Goal: Transaction & Acquisition: Subscribe to service/newsletter

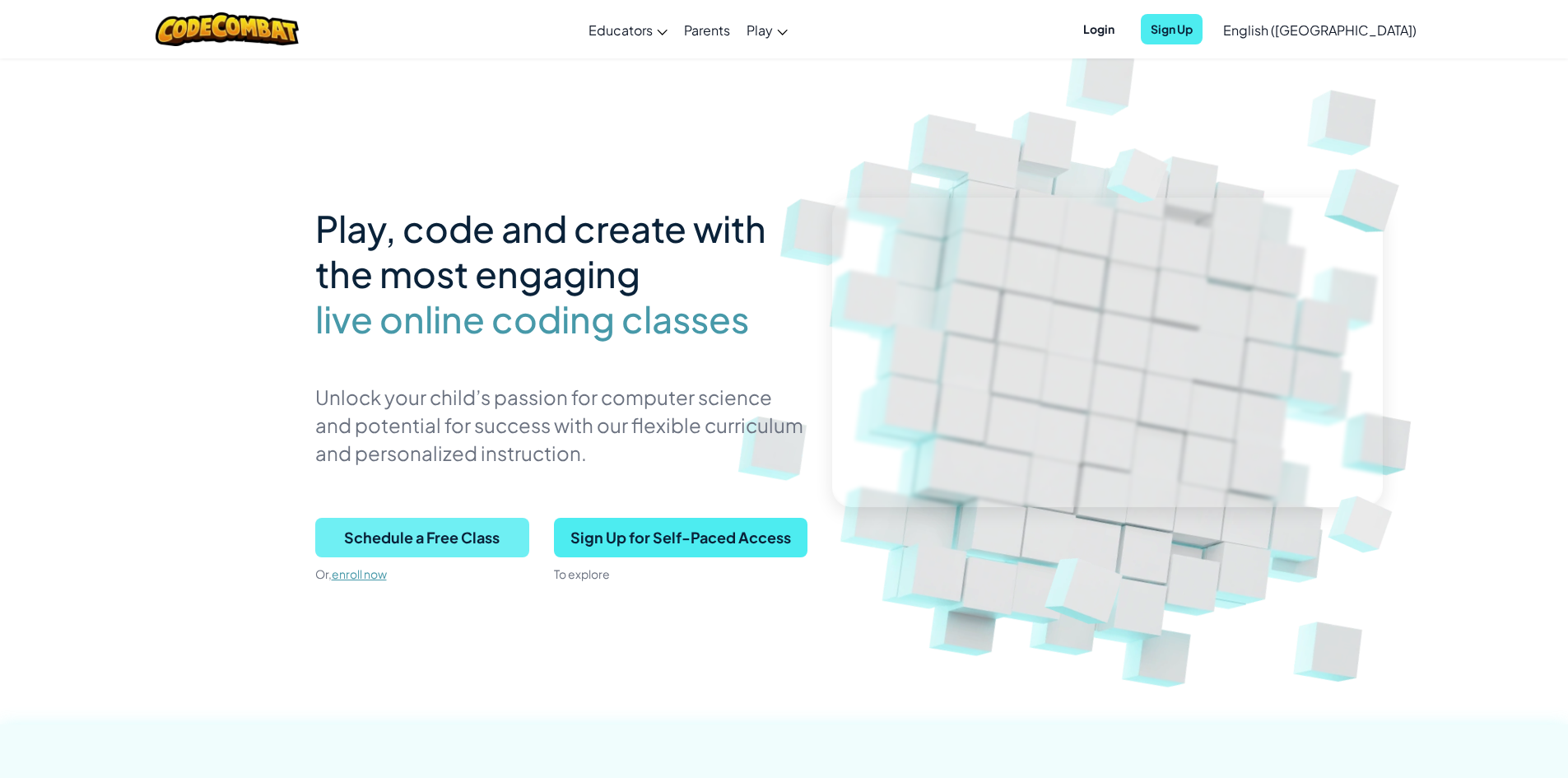
click at [503, 525] on span "Schedule a Free Class" at bounding box center [422, 538] width 214 height 40
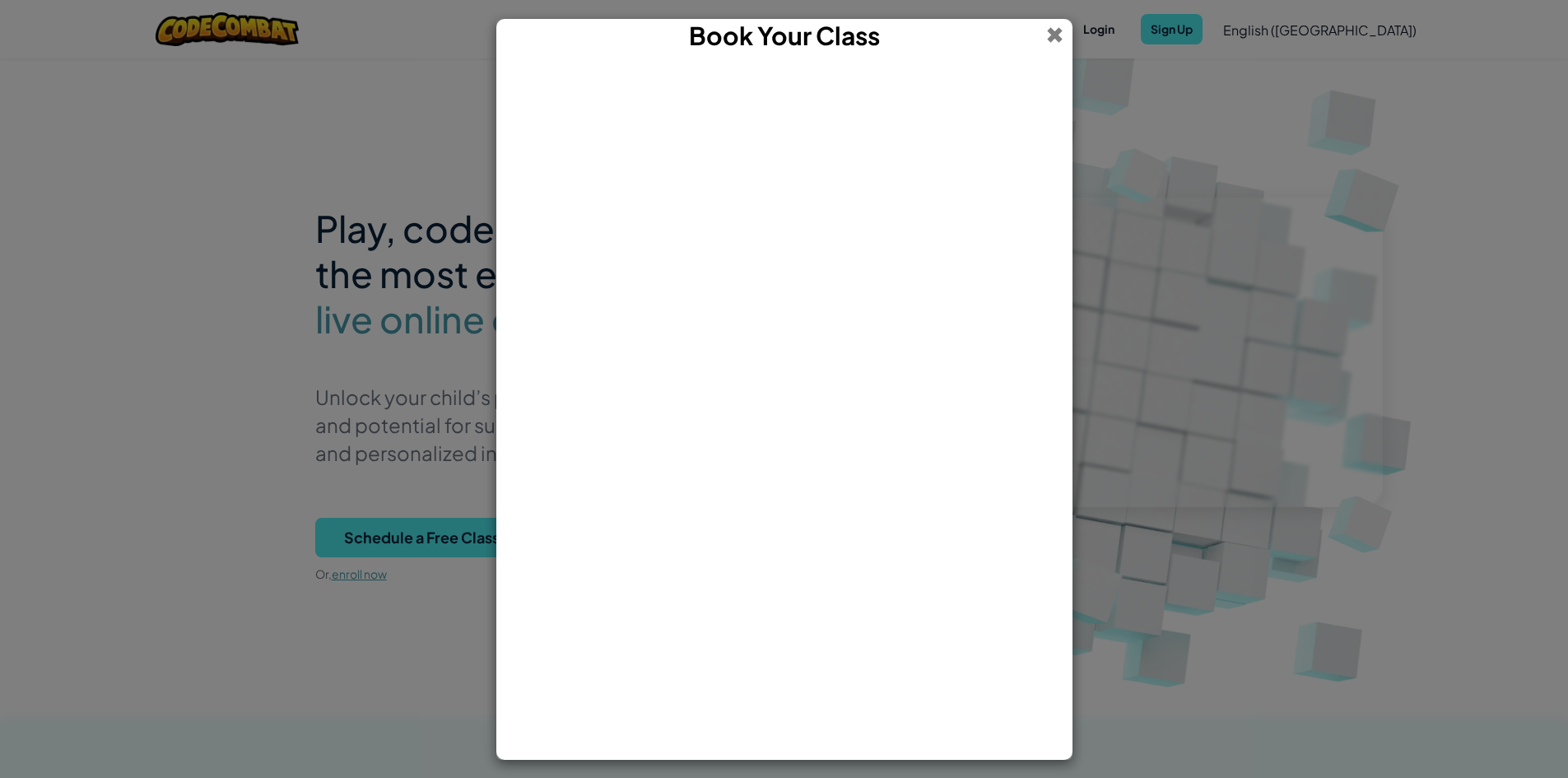
click at [1049, 36] on span at bounding box center [1054, 35] width 17 height 33
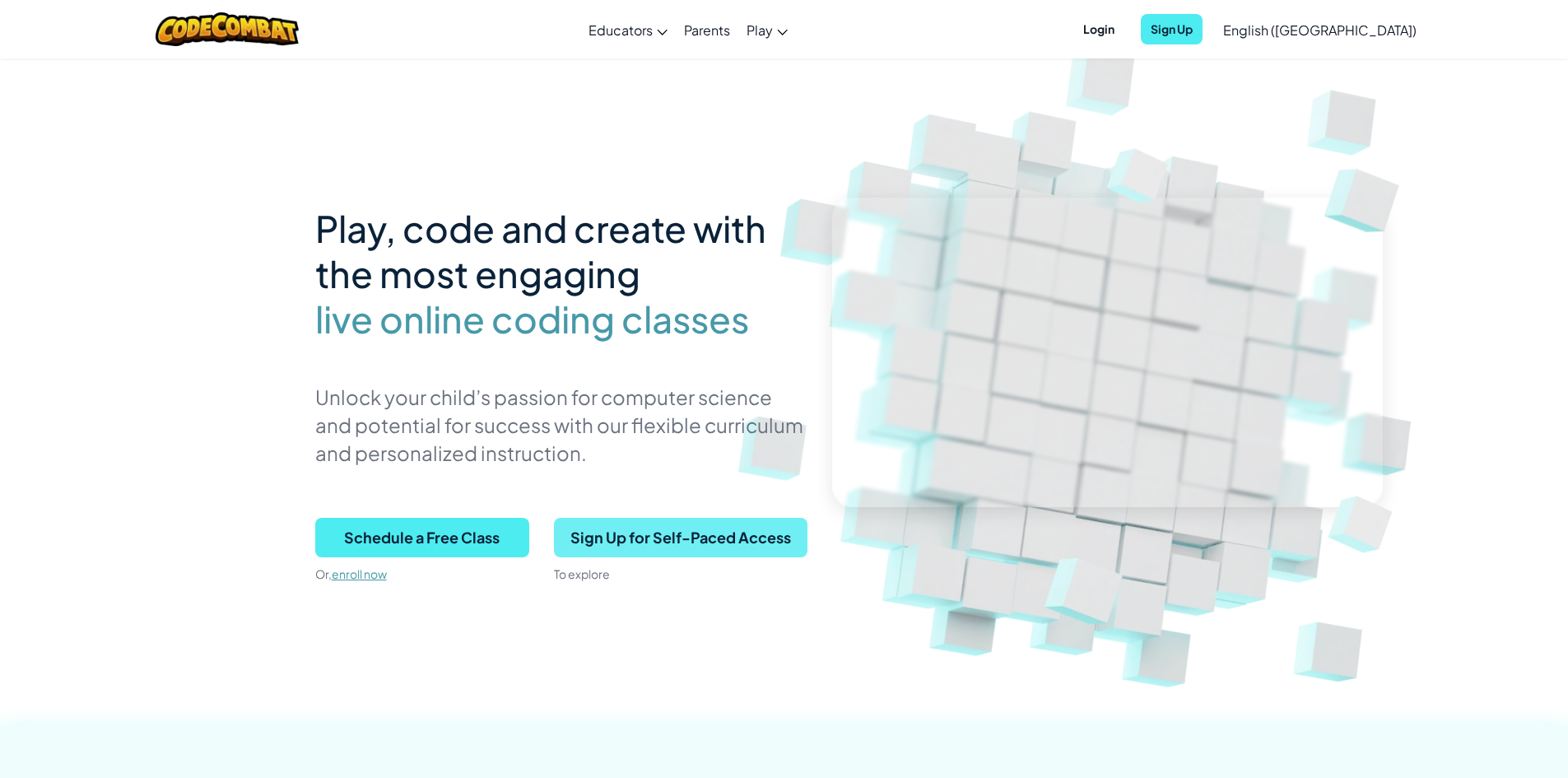
click at [677, 520] on span "Sign Up for Self-Paced Access" at bounding box center [680, 538] width 254 height 40
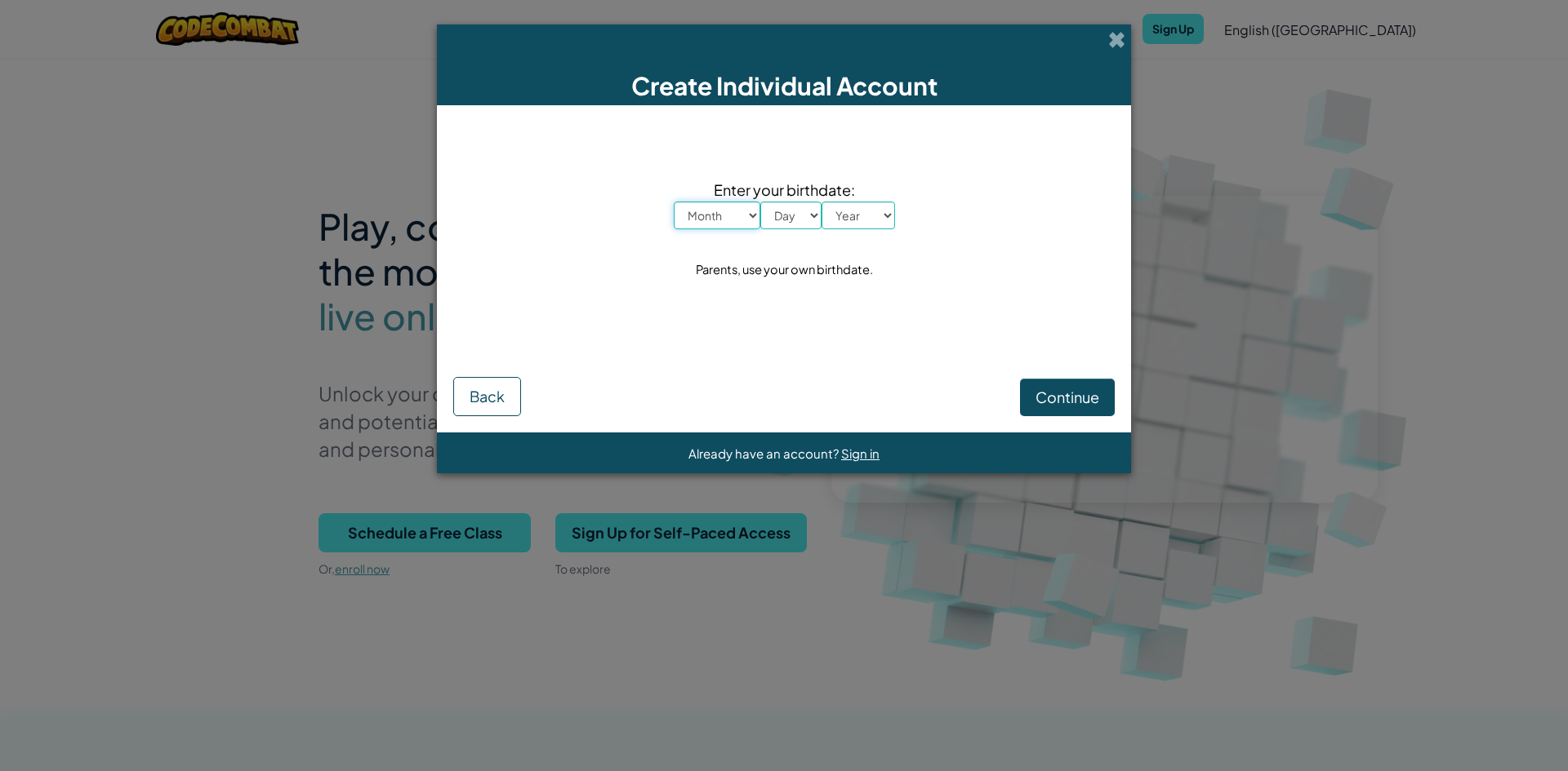
click at [752, 216] on select "Month January February March April May June July August September October Novem…" at bounding box center [717, 215] width 87 height 28
select select "12"
click at [674, 201] on select "Month January February March April May June July August September October Novem…" at bounding box center [717, 215] width 87 height 28
click at [806, 206] on select "Day 1 2 3 4 5 6 7 8 9 10 11 12 13 14 15 16 17 18 19 20 21 22 23 24 25 26 27 28 …" at bounding box center [790, 215] width 61 height 28
click at [760, 201] on select "Day 1 2 3 4 5 6 7 8 9 10 11 12 13 14 15 16 17 18 19 20 21 22 23 24 25 26 27 28 …" at bounding box center [790, 215] width 61 height 28
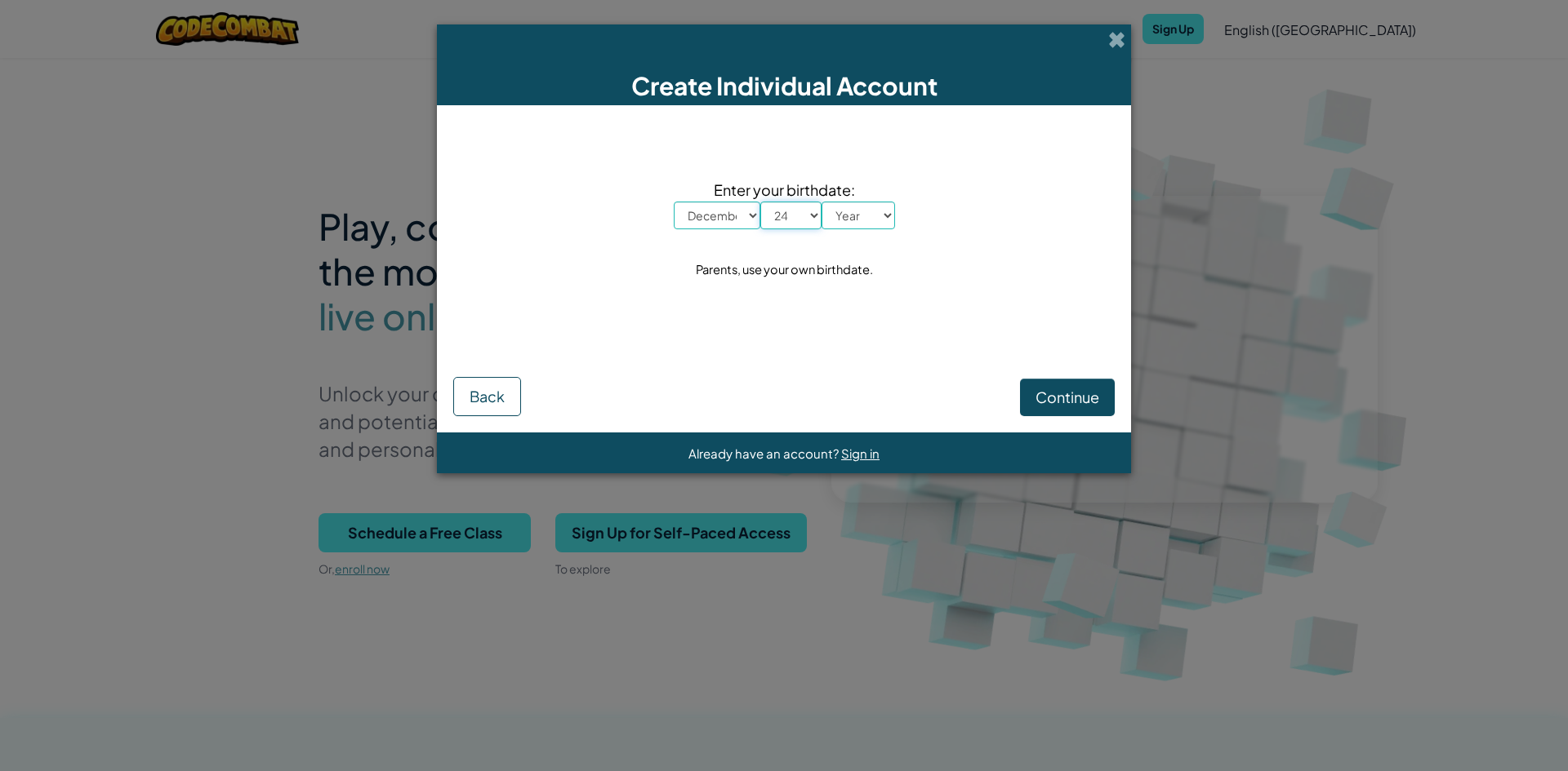
click at [811, 220] on select "Day 1 2 3 4 5 6 7 8 9 10 11 12 13 14 15 16 17 18 19 20 21 22 23 24 25 26 27 28 …" at bounding box center [790, 215] width 61 height 28
select select "25"
click at [760, 201] on select "Day 1 2 3 4 5 6 7 8 9 10 11 12 13 14 15 16 17 18 19 20 21 22 23 24 25 26 27 28 …" at bounding box center [790, 215] width 61 height 28
click at [849, 208] on select "Year [DATE] 2024 2023 2022 2021 2020 2019 2018 2017 2016 2015 2014 2013 2012 20…" at bounding box center [858, 215] width 73 height 28
select select "1967"
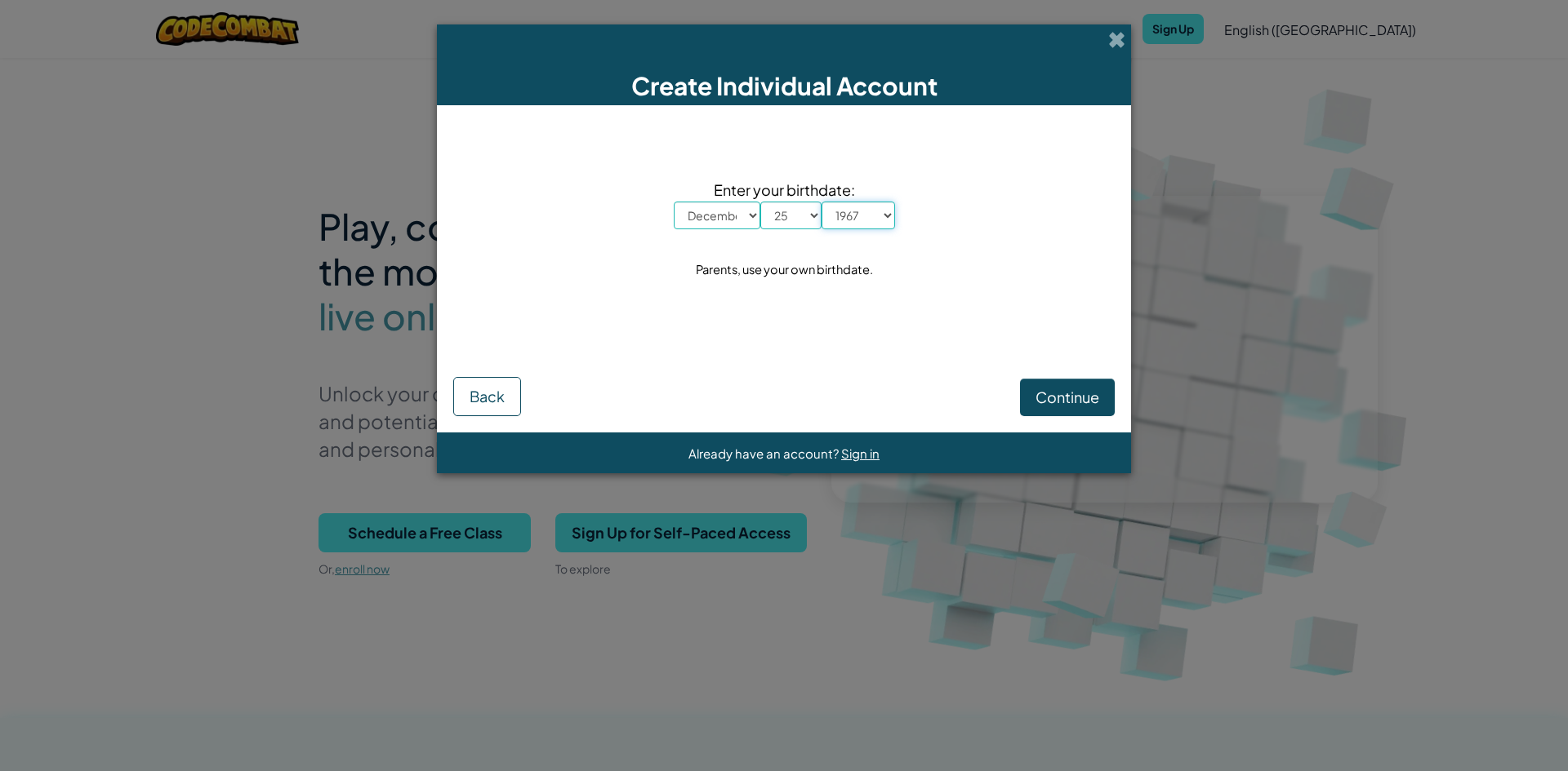
click at [822, 201] on select "Year [DATE] 2024 2023 2022 2021 2020 2019 2018 2017 2016 2015 2014 2013 2012 20…" at bounding box center [858, 215] width 73 height 28
click at [1022, 394] on button "Continue" at bounding box center [1067, 398] width 95 height 38
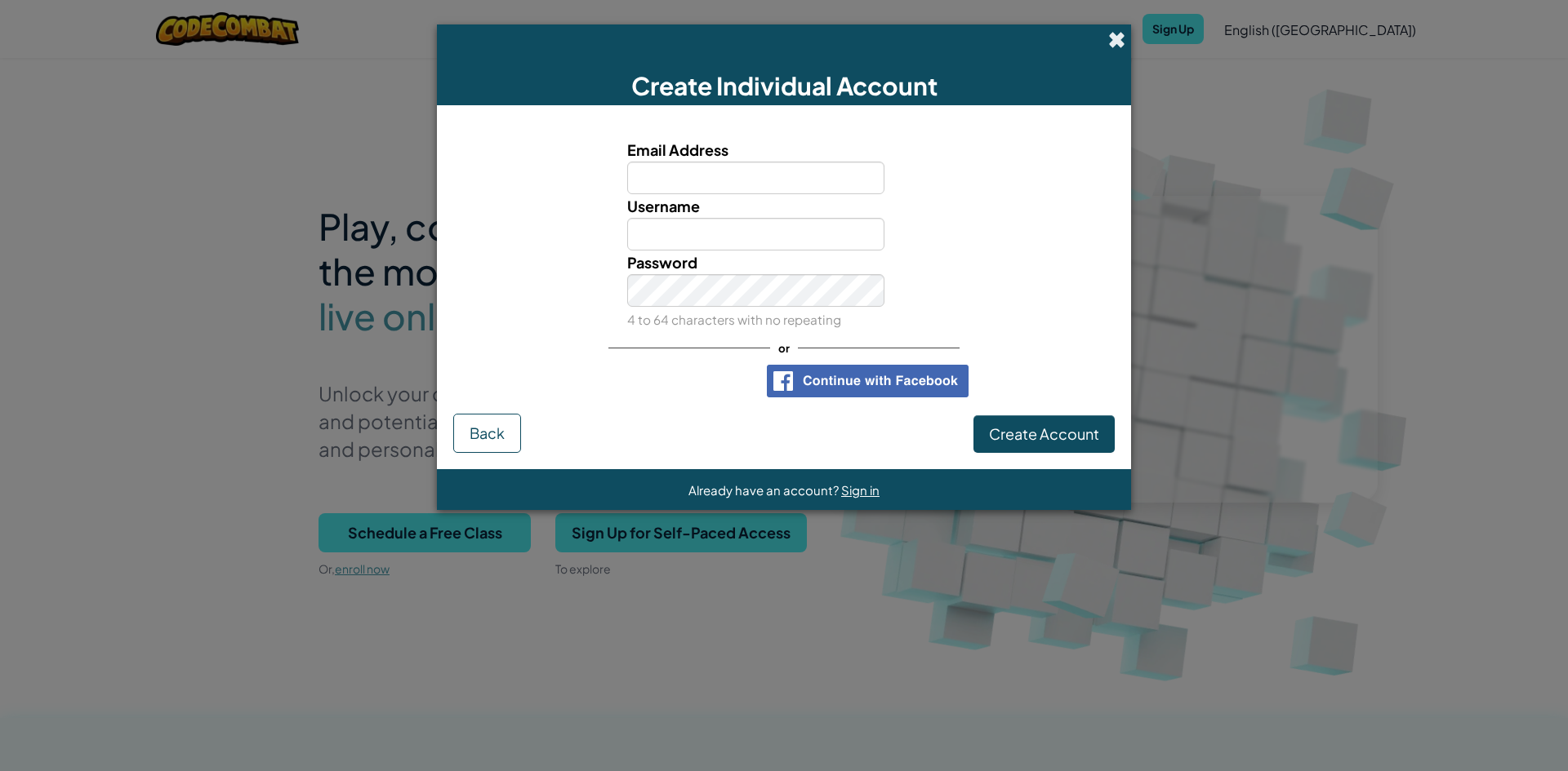
click at [1111, 35] on span at bounding box center [1116, 39] width 17 height 17
